Goal: Task Accomplishment & Management: Manage account settings

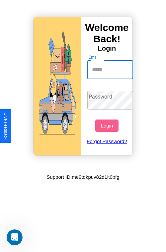
click at [111, 69] on input "Email" at bounding box center [110, 69] width 46 height 19
type input "**********"
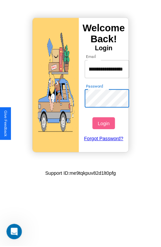
scroll to position [0, 0]
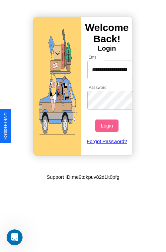
click at [108, 125] on button "Login" at bounding box center [106, 125] width 23 height 12
